Goal: Task Accomplishment & Management: Use online tool/utility

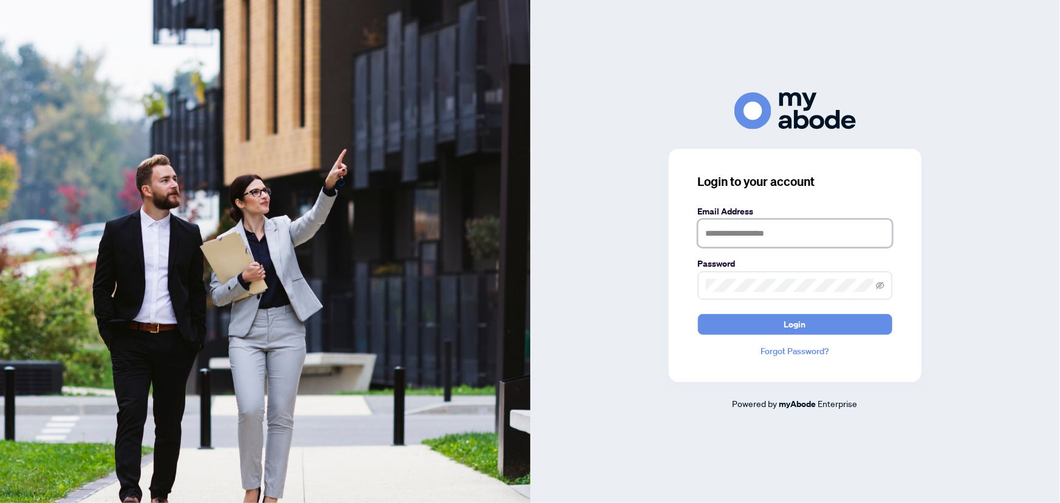
type input "**********"
click at [832, 237] on input "**********" at bounding box center [795, 233] width 194 height 28
click at [806, 321] on button "Login" at bounding box center [795, 324] width 194 height 21
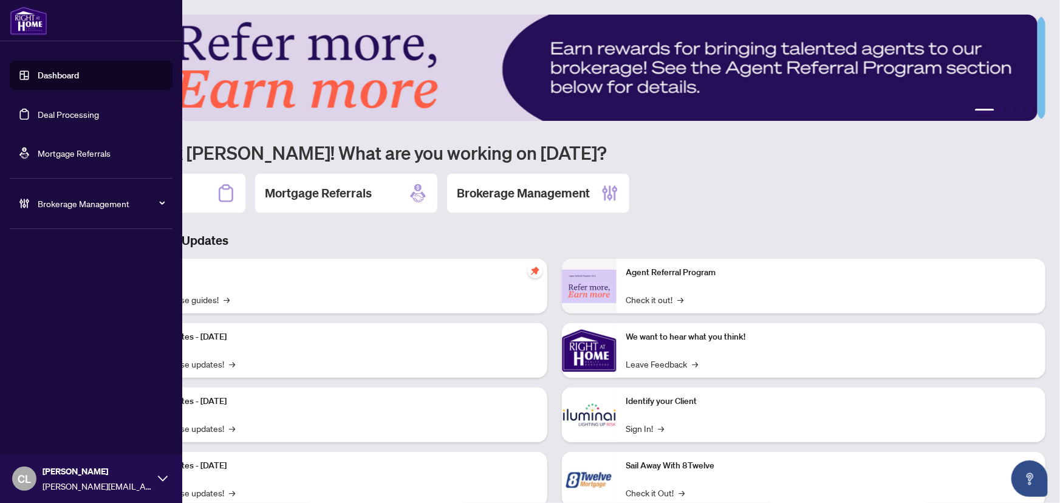
click at [48, 114] on link "Deal Processing" at bounding box center [68, 114] width 61 height 11
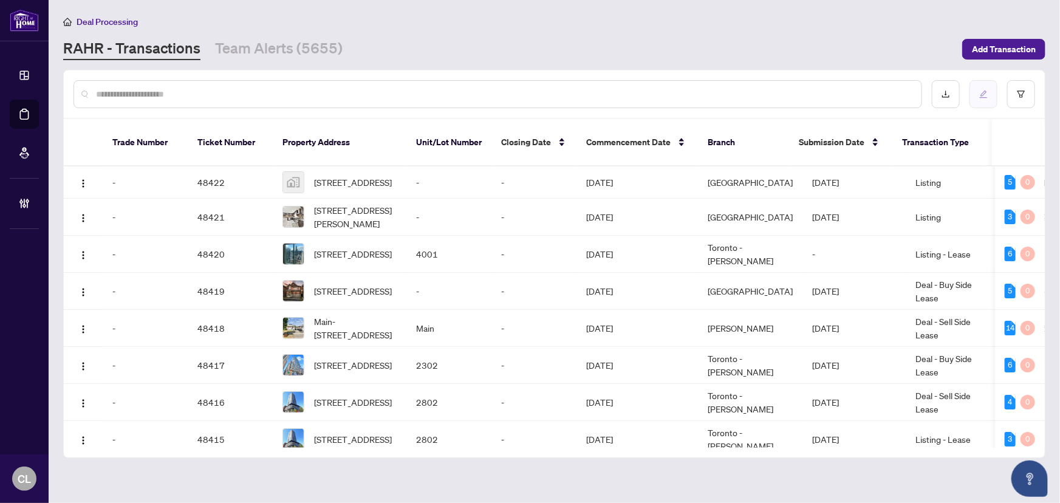
click at [983, 91] on icon "edit" at bounding box center [983, 94] width 9 height 9
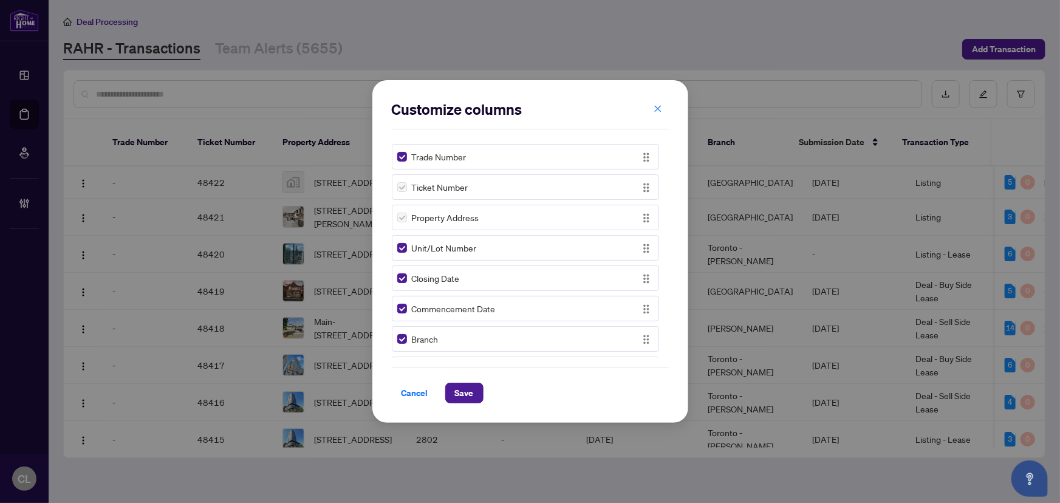
click at [649, 53] on div "Customize columns Trade Number Ticket Number Property Address Unit/Lot Number C…" at bounding box center [530, 251] width 1060 height 503
click at [662, 111] on button "button" at bounding box center [658, 108] width 24 height 21
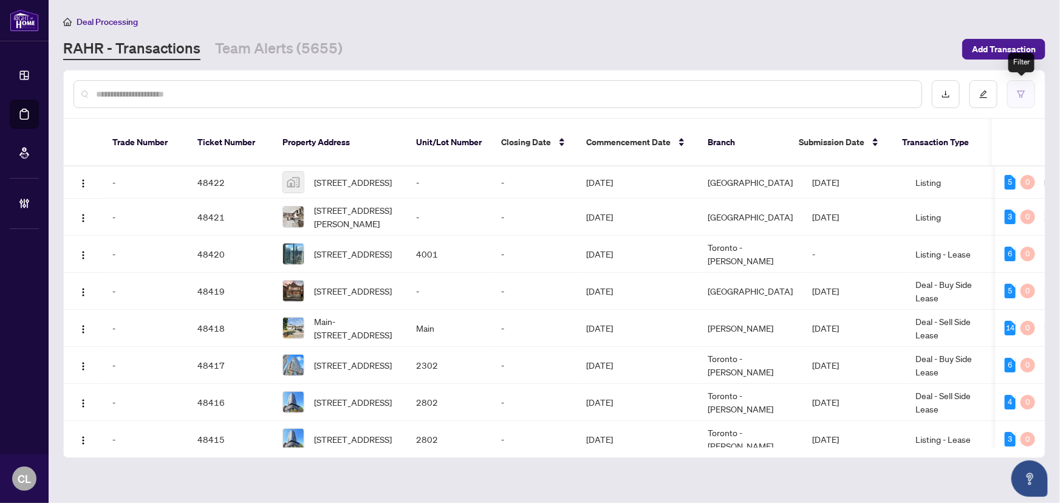
click at [1024, 103] on button "button" at bounding box center [1021, 94] width 28 height 28
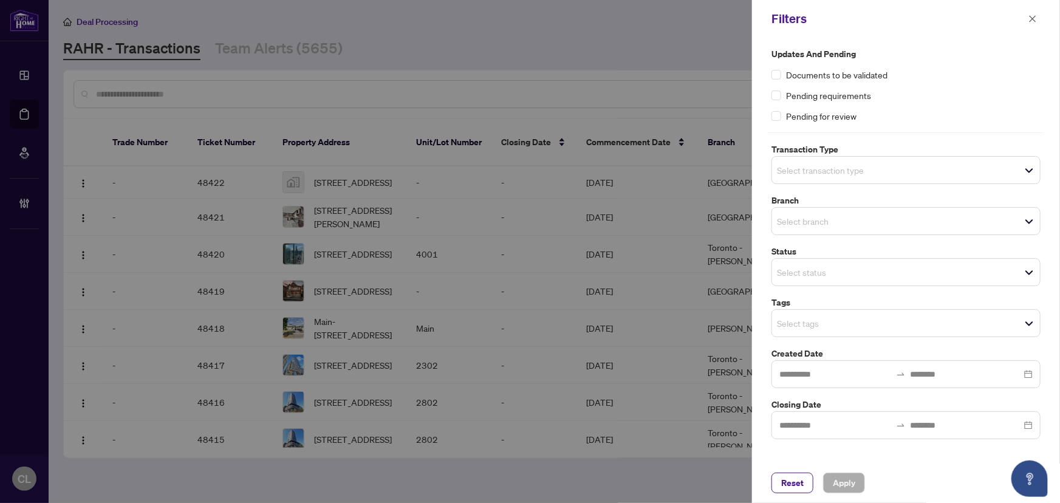
click at [844, 176] on input "search" at bounding box center [819, 170] width 85 height 15
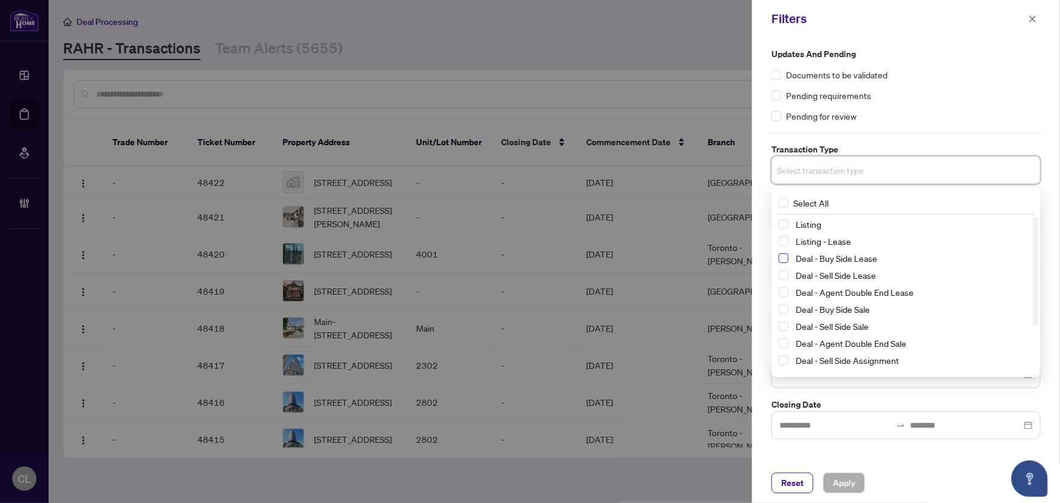
click at [785, 257] on span "Select Deal - Buy Side Lease" at bounding box center [784, 258] width 10 height 10
click at [786, 279] on span "Select Deal - Sell Side Lease" at bounding box center [784, 278] width 10 height 10
click at [787, 293] on span "Select Deal - Agent Double End Lease" at bounding box center [784, 295] width 10 height 10
click at [786, 309] on span "Select Deal - Buy Side Sale" at bounding box center [784, 312] width 10 height 10
click at [786, 329] on span "Select Deal - Sell Side Sale" at bounding box center [784, 329] width 10 height 10
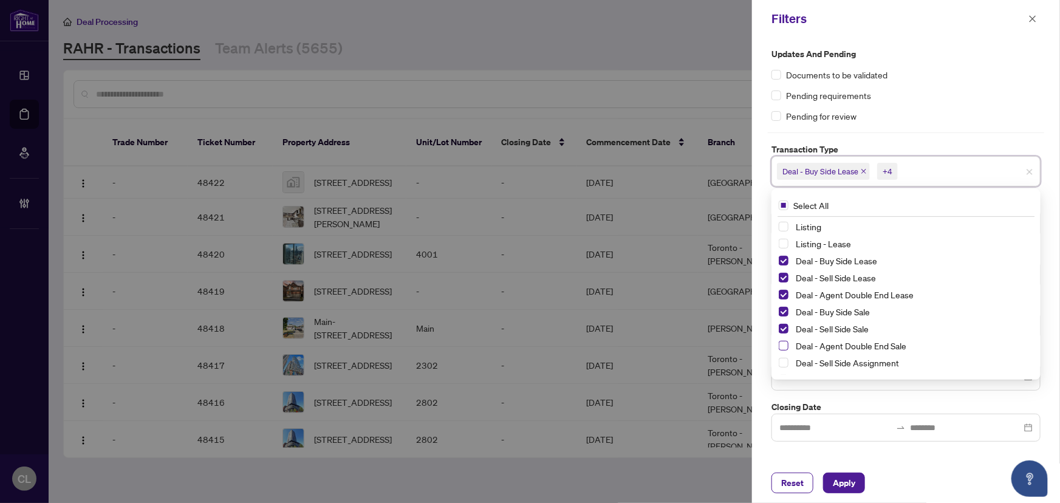
click at [787, 347] on span "Select Deal - Agent Double End Sale" at bounding box center [784, 346] width 10 height 10
click at [785, 363] on span "Select Deal - Sell Side Assignment" at bounding box center [784, 363] width 10 height 10
click at [784, 310] on span "Select Deal - Buy Side Assignment" at bounding box center [784, 315] width 10 height 10
click at [1048, 288] on div "Updates and Pending Documents to be validated Pending requirements Pending for …" at bounding box center [906, 250] width 308 height 425
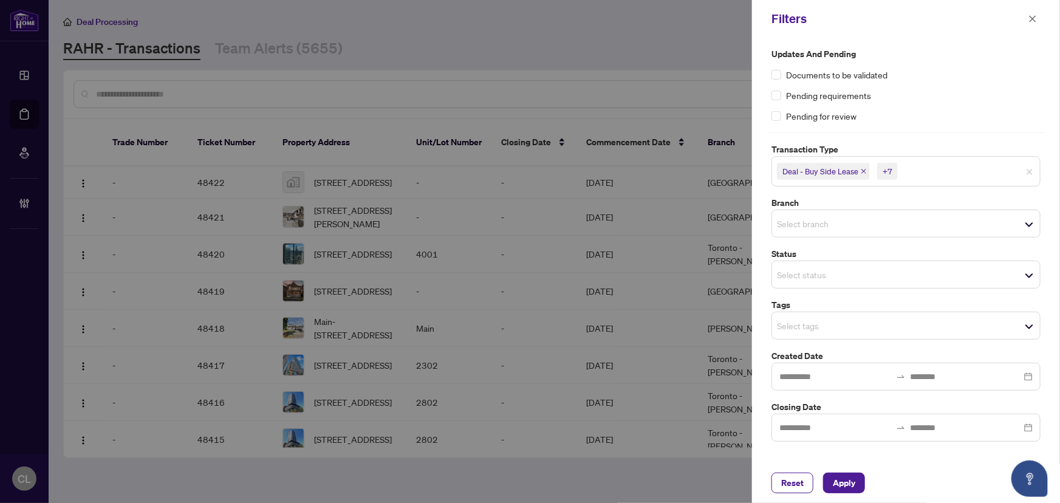
click at [796, 210] on div "Select branch" at bounding box center [906, 224] width 269 height 28
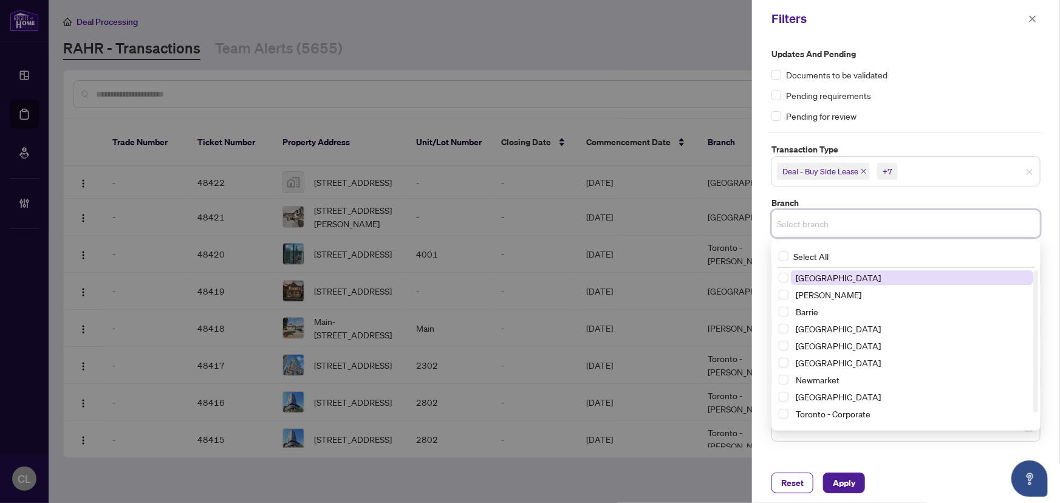
click at [827, 279] on span "[GEOGRAPHIC_DATA]" at bounding box center [838, 277] width 85 height 11
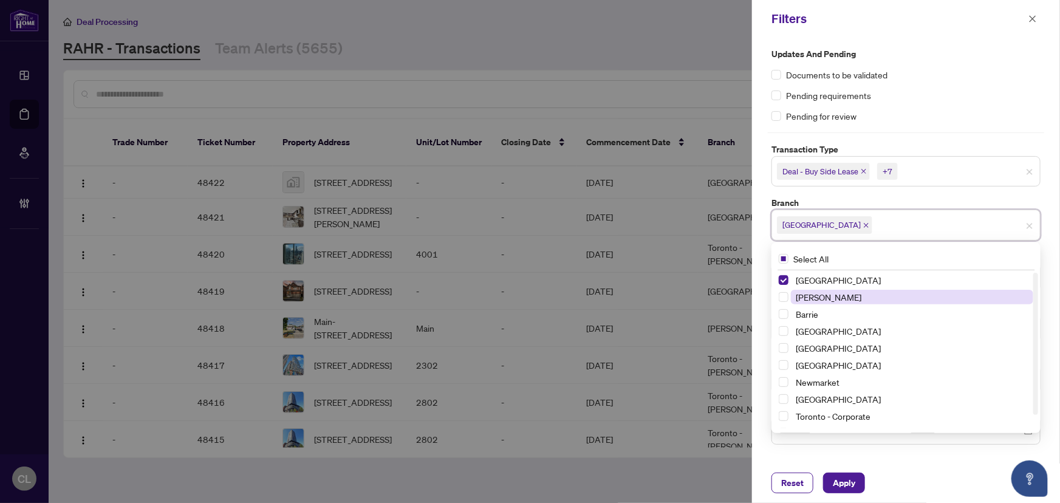
click at [811, 296] on span "[PERSON_NAME]" at bounding box center [829, 297] width 66 height 11
click at [785, 312] on span "Select Barrie" at bounding box center [784, 314] width 10 height 10
click at [786, 351] on span "Select Durham" at bounding box center [784, 348] width 10 height 10
drag, startPoint x: 785, startPoint y: 382, endPoint x: 790, endPoint y: 389, distance: 9.6
click at [784, 382] on span "Select Newmarket" at bounding box center [784, 382] width 10 height 10
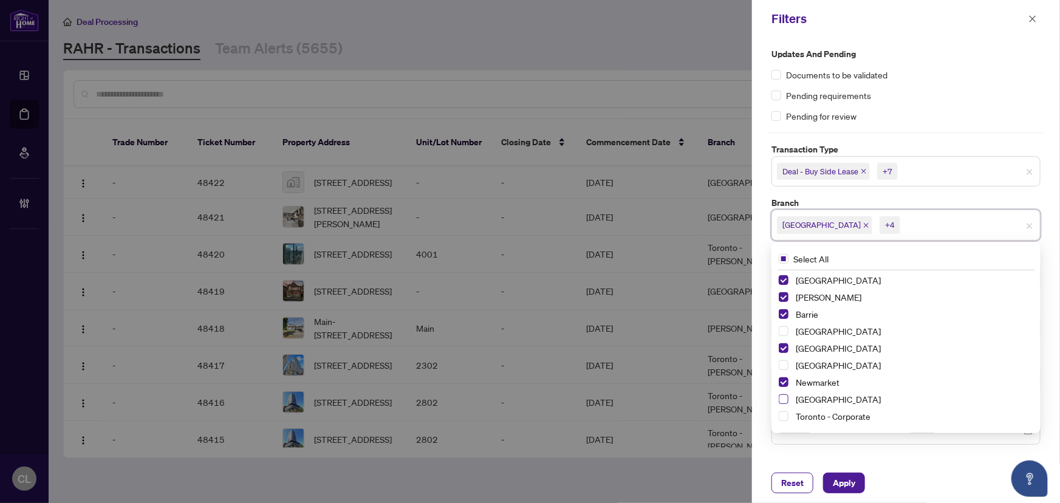
click at [782, 400] on span "Select Ottawa" at bounding box center [784, 399] width 10 height 10
click at [1048, 182] on div "Updates and Pending Documents to be validated Pending requirements Pending for …" at bounding box center [906, 250] width 308 height 425
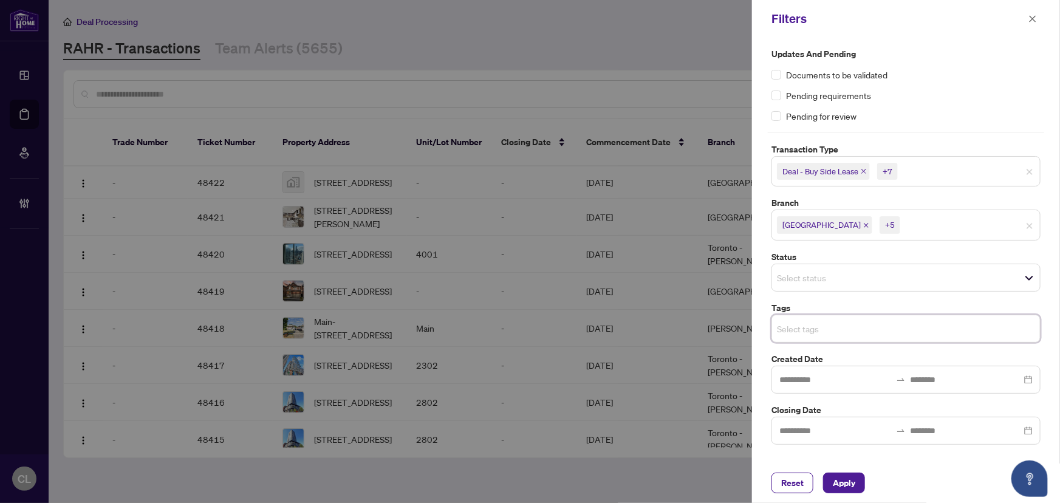
click at [796, 323] on input "search" at bounding box center [819, 328] width 85 height 15
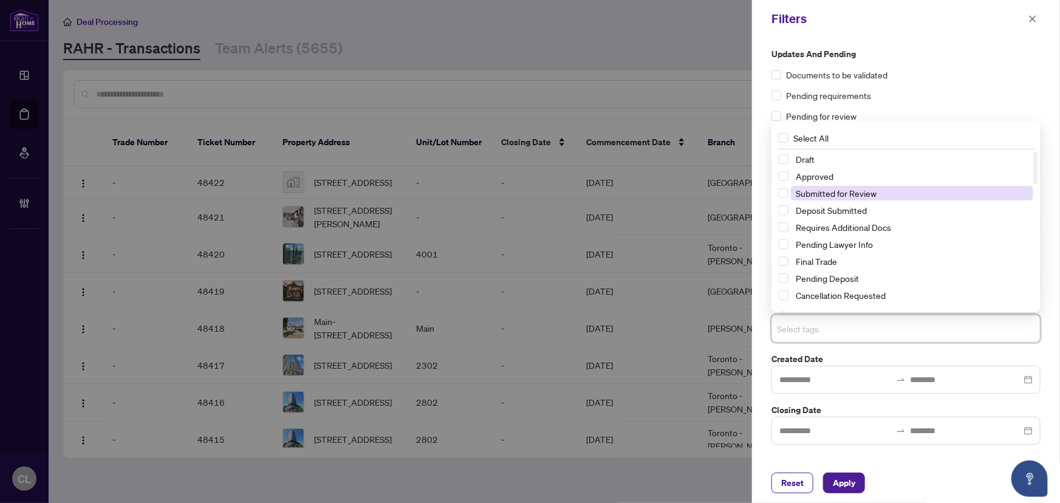
click at [842, 194] on span "Submitted for Review" at bounding box center [836, 193] width 81 height 11
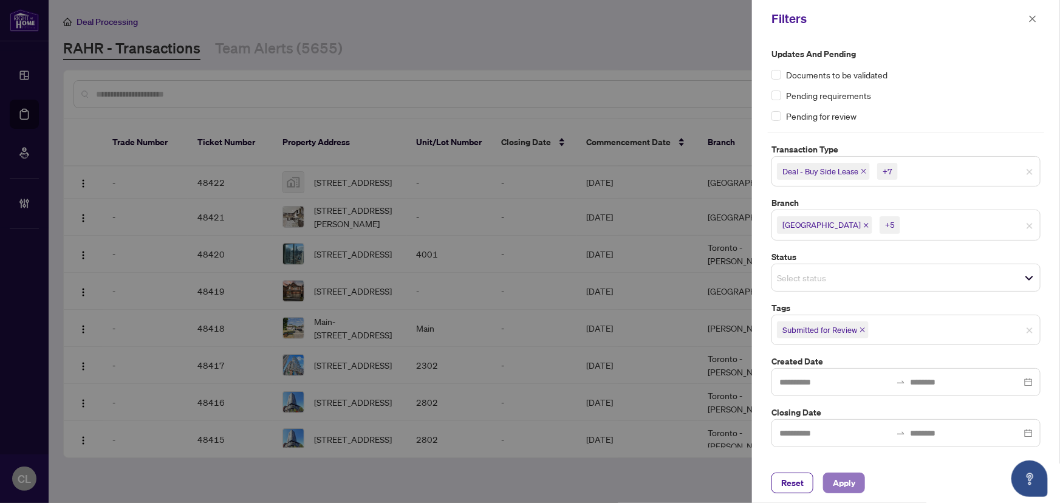
click at [837, 479] on span "Apply" at bounding box center [844, 482] width 22 height 19
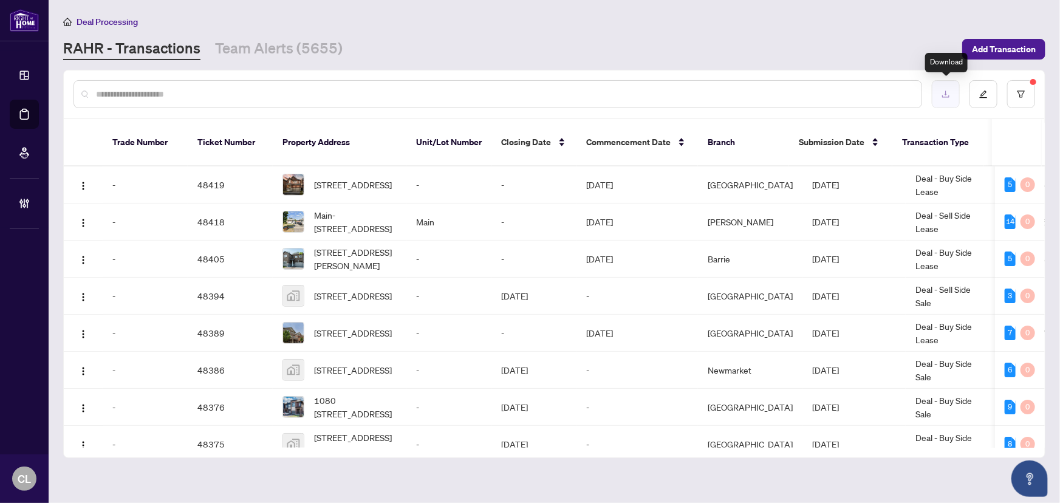
click at [955, 93] on button "button" at bounding box center [946, 94] width 28 height 28
click at [948, 97] on icon "download" at bounding box center [946, 94] width 9 height 9
click at [984, 95] on icon "edit" at bounding box center [983, 94] width 9 height 9
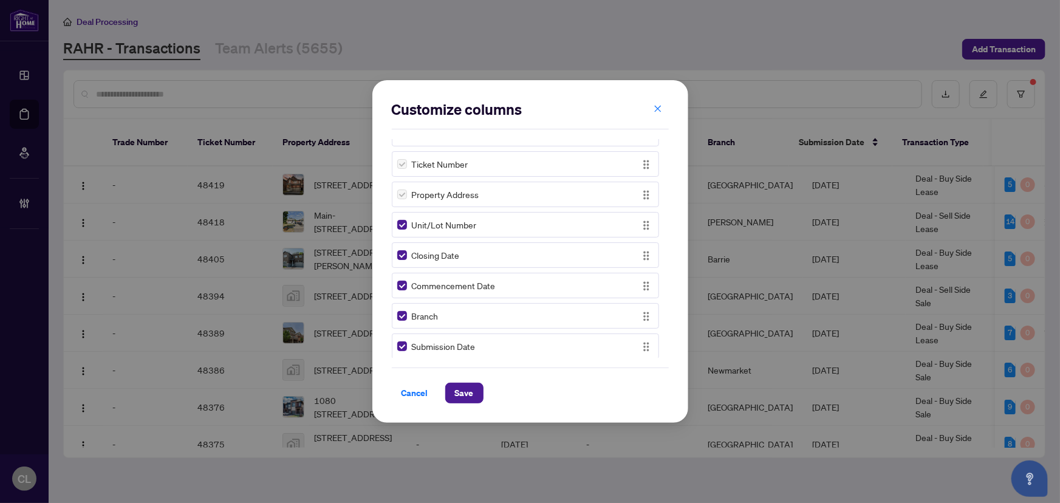
scroll to position [0, 0]
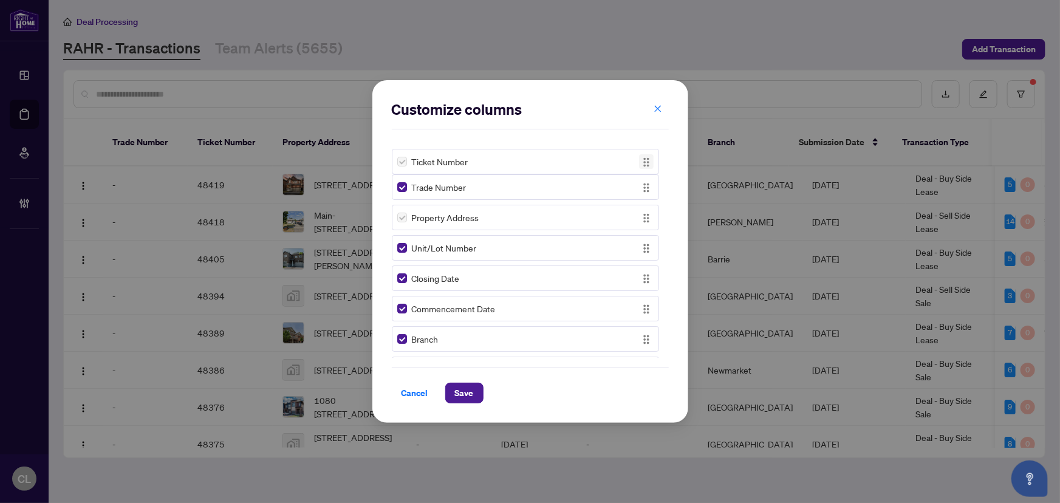
drag, startPoint x: 643, startPoint y: 191, endPoint x: 638, endPoint y: 165, distance: 26.5
click at [640, 165] on img "button" at bounding box center [646, 162] width 13 height 13
drag, startPoint x: 643, startPoint y: 216, endPoint x: 644, endPoint y: 185, distance: 31.0
click at [644, 185] on img "button" at bounding box center [646, 186] width 13 height 13
drag, startPoint x: 664, startPoint y: 169, endPoint x: 668, endPoint y: 182, distance: 13.4
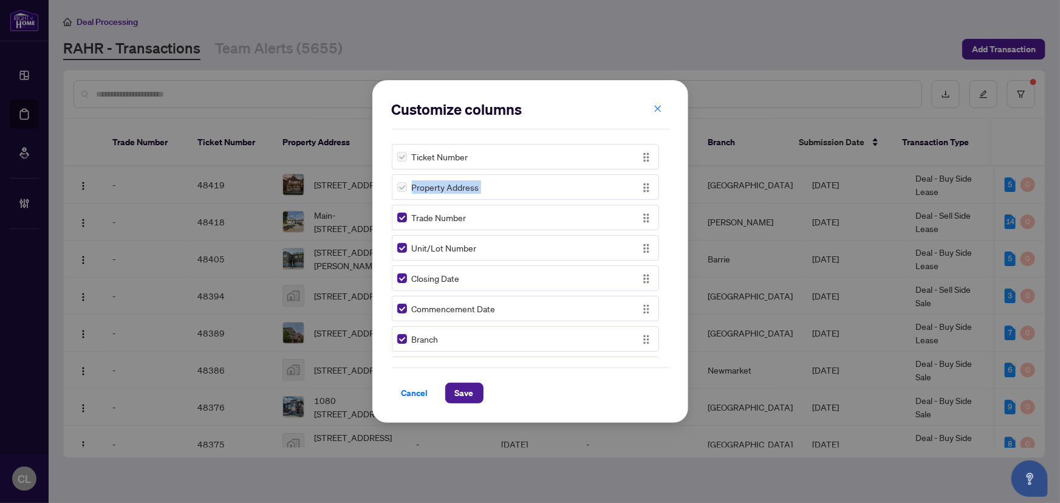
click at [668, 182] on div "Ticket Number Property Address Trade Number Unit/Lot Number Closing Date Commen…" at bounding box center [530, 248] width 277 height 219
drag, startPoint x: 645, startPoint y: 358, endPoint x: 656, endPoint y: 230, distance: 128.1
click at [656, 230] on div "Ticket Number Property Address Trade Number Unit/Lot Number Closing Date Commen…" at bounding box center [530, 248] width 277 height 219
drag, startPoint x: 643, startPoint y: 324, endPoint x: 668, endPoint y: 256, distance: 73.0
click at [668, 256] on div "Customize columns Ticket Number Property Address Transaction Type Trade Number …" at bounding box center [530, 251] width 316 height 343
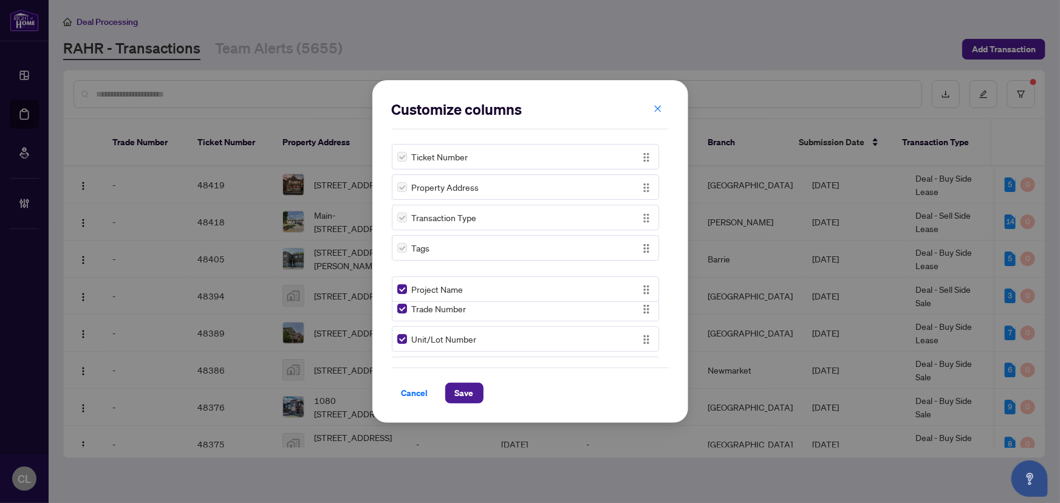
drag, startPoint x: 643, startPoint y: 347, endPoint x: 656, endPoint y: 288, distance: 60.3
click at [656, 288] on div "Ticket Number Property Address Transaction Type Tags Trade Number Unit/Lot Numb…" at bounding box center [530, 248] width 277 height 219
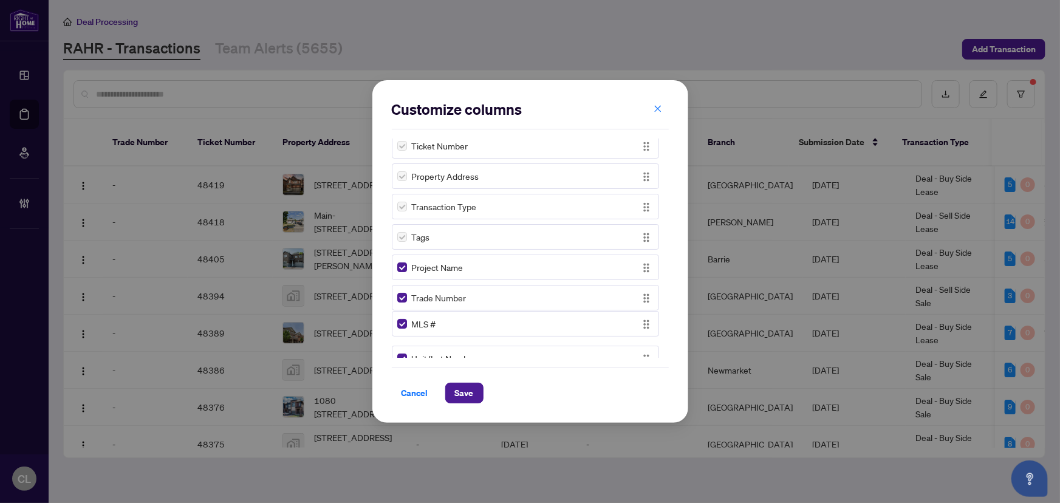
scroll to position [18, 0]
drag, startPoint x: 645, startPoint y: 297, endPoint x: 666, endPoint y: 290, distance: 22.9
click at [666, 290] on div "Ticket Number Property Address Transaction Type Tags Project Name Trade Number …" at bounding box center [530, 248] width 277 height 219
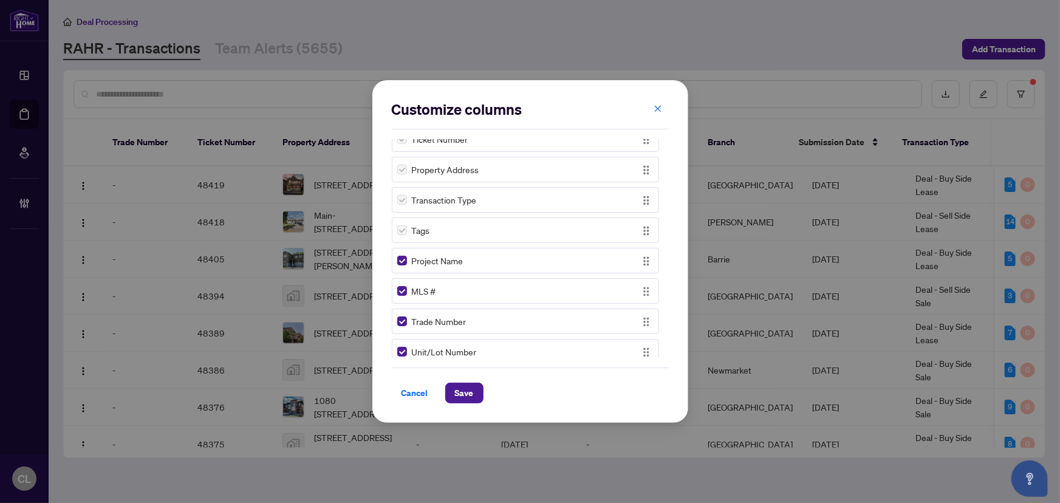
click at [405, 395] on span "Cancel" at bounding box center [415, 392] width 27 height 19
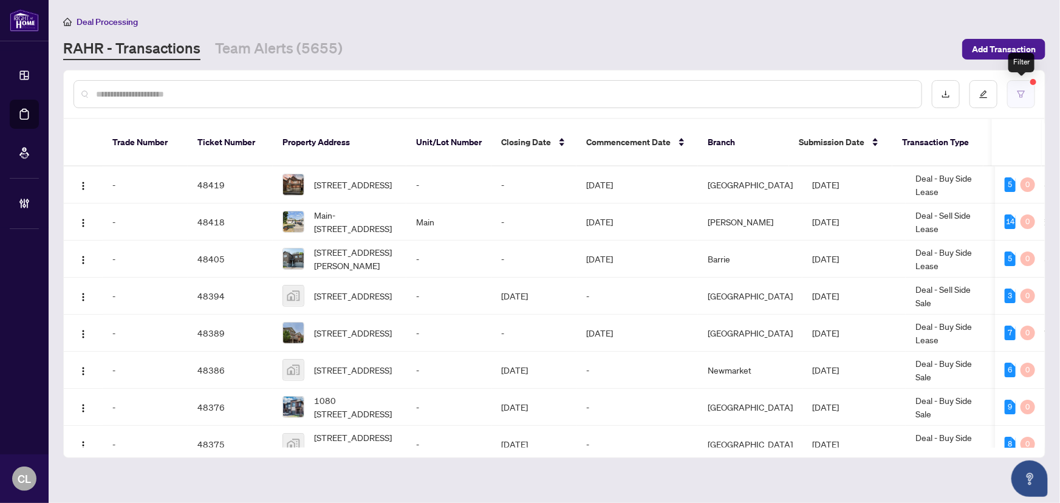
click at [1025, 101] on button "button" at bounding box center [1021, 94] width 28 height 28
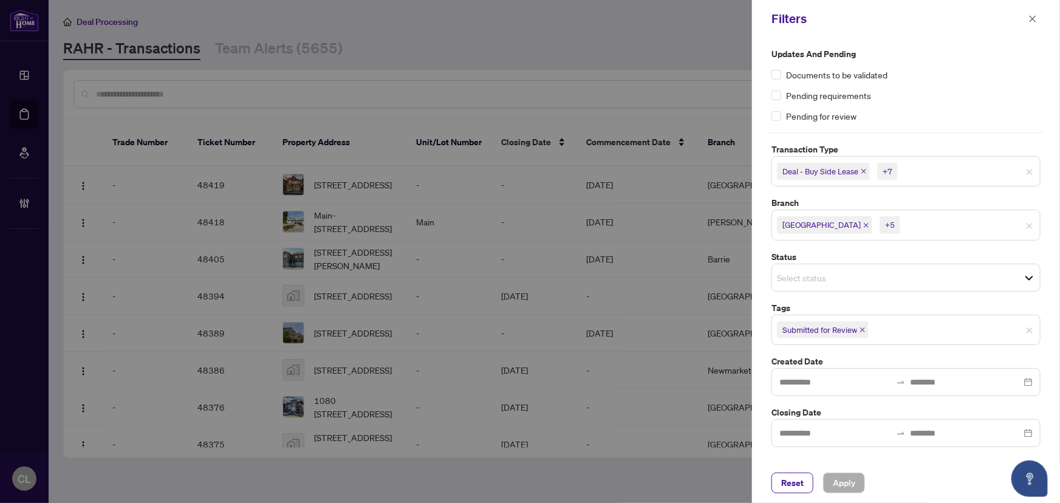
click at [999, 172] on span "Deal - Buy Side Lease +7" at bounding box center [906, 171] width 268 height 19
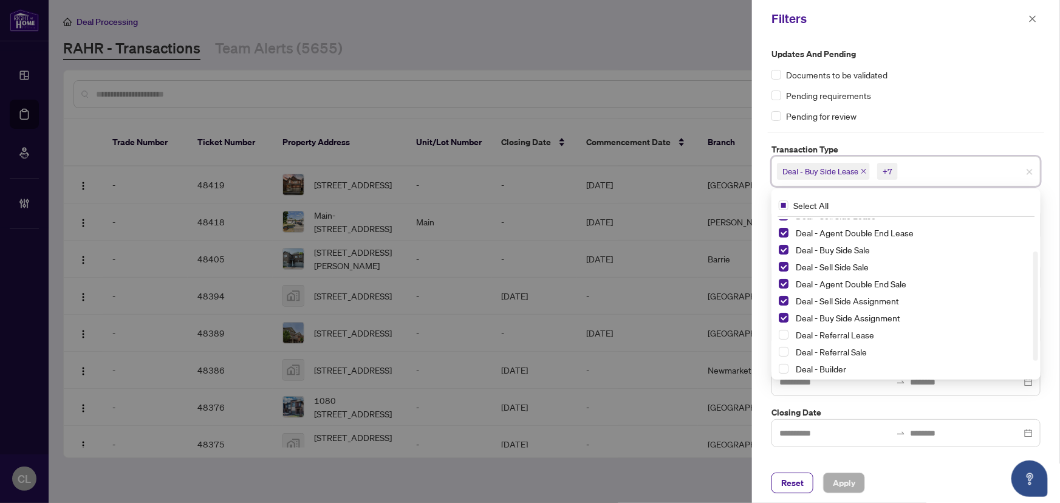
scroll to position [65, 0]
drag, startPoint x: 1037, startPoint y: 242, endPoint x: 1042, endPoint y: 316, distance: 73.7
click at [1048, 316] on div "Updates and Pending Documents to be validated Pending requirements Pending for …" at bounding box center [906, 250] width 308 height 425
click at [784, 332] on span "Select Deal - Referral Lease" at bounding box center [784, 332] width 10 height 10
click at [785, 343] on div "Deal - Referral Sale" at bounding box center [906, 348] width 255 height 15
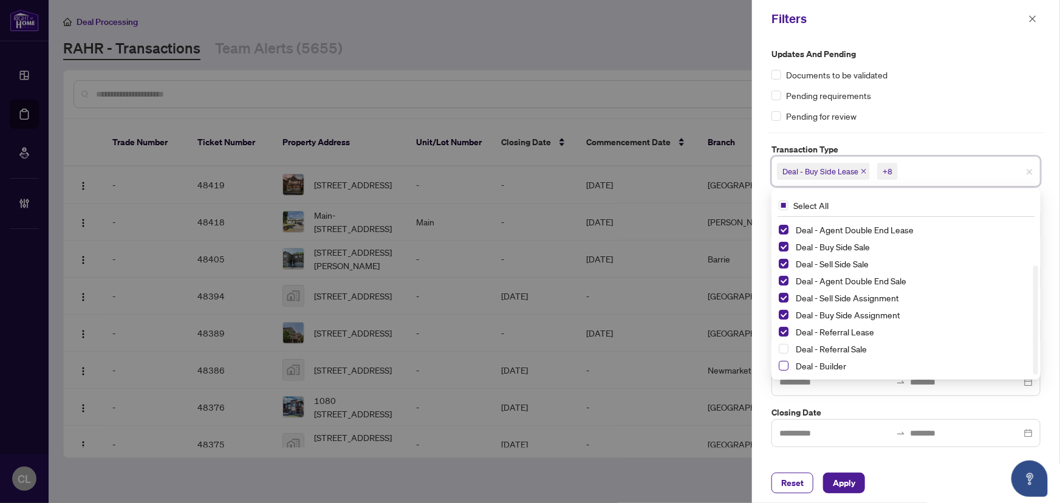
click at [786, 364] on span "Select Deal - Builder" at bounding box center [784, 366] width 10 height 10
click at [786, 349] on span "Select Deal - Referral Sale" at bounding box center [784, 349] width 10 height 10
click at [662, 190] on div at bounding box center [530, 251] width 1060 height 503
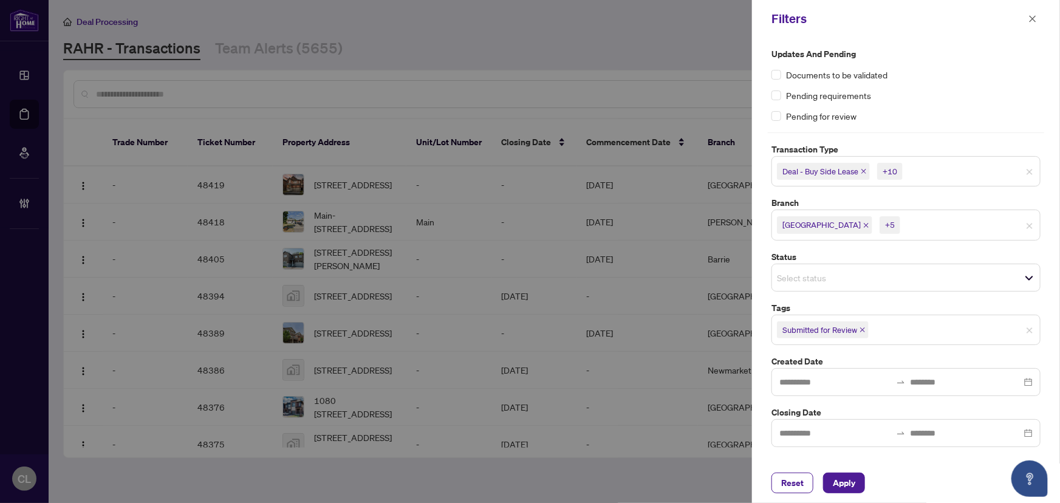
click at [903, 224] on input "search" at bounding box center [945, 225] width 85 height 15
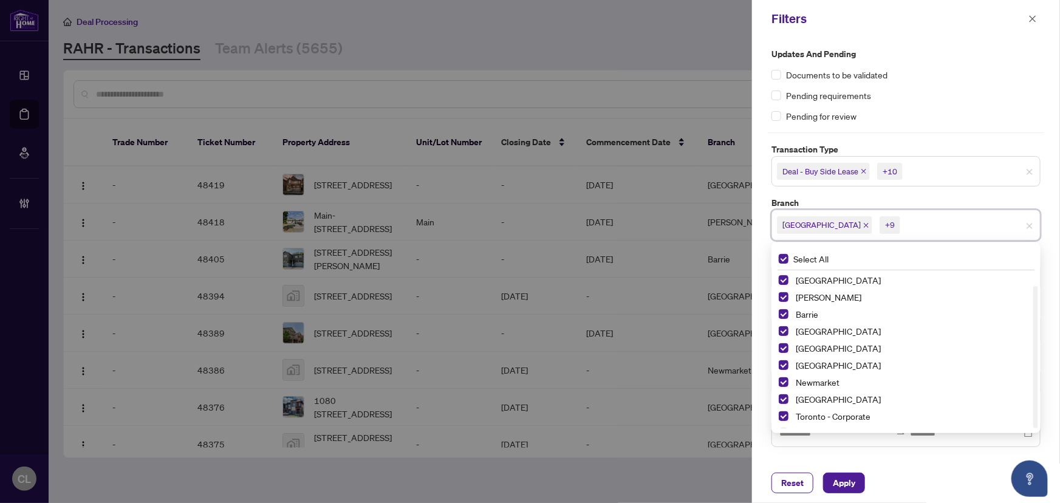
scroll to position [14, 0]
click at [702, 33] on div at bounding box center [530, 251] width 1060 height 503
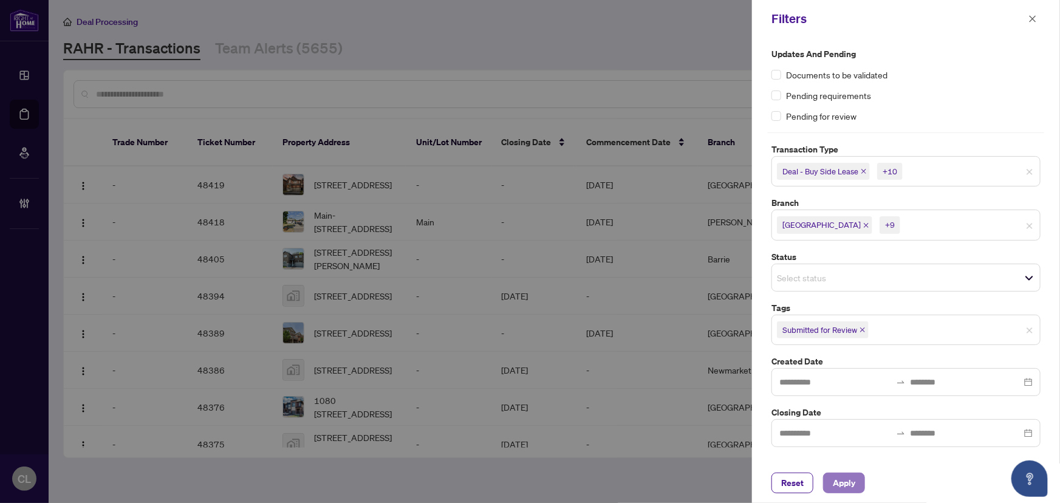
click at [851, 484] on span "Apply" at bounding box center [844, 482] width 22 height 19
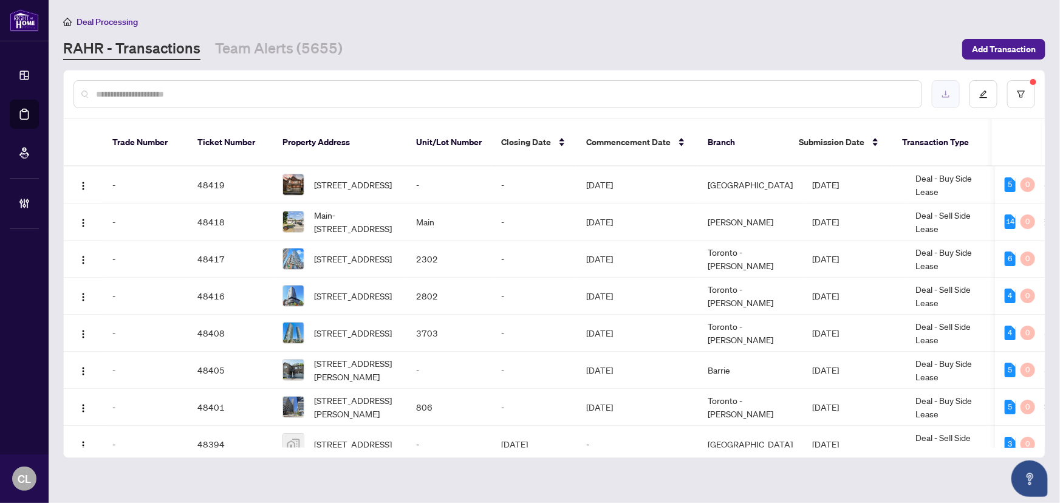
click at [942, 91] on icon "download" at bounding box center [946, 94] width 9 height 9
